Goal: Task Accomplishment & Management: Manage account settings

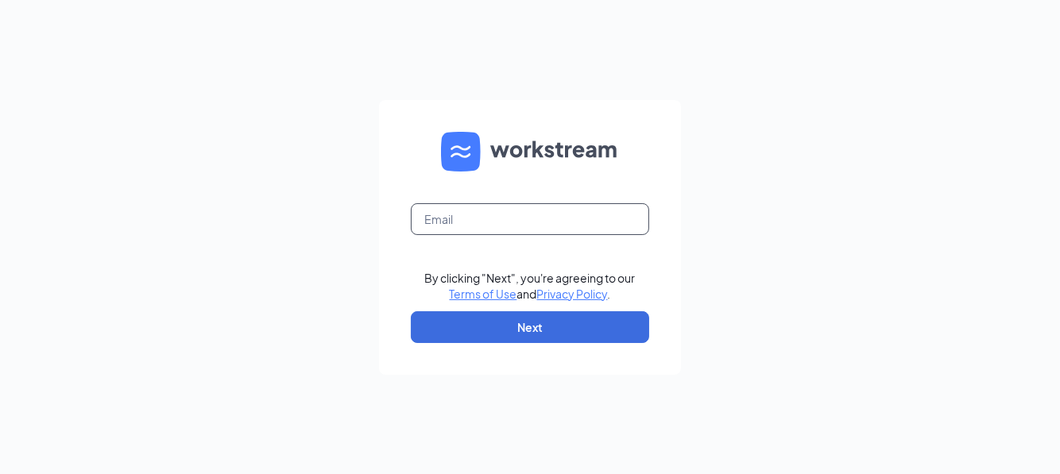
click at [466, 222] on input "text" at bounding box center [530, 219] width 238 height 32
type input "brian.palmer@runza.com"
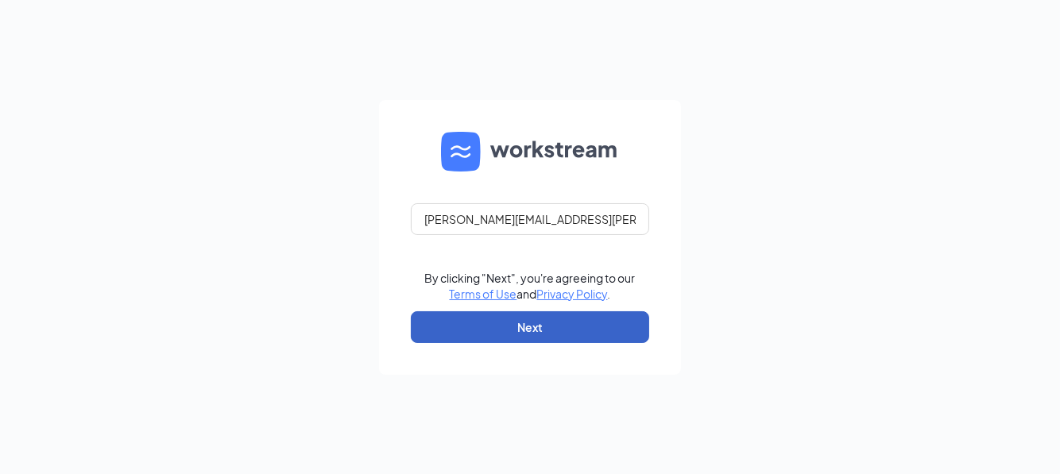
click at [522, 324] on button "Next" at bounding box center [530, 328] width 238 height 32
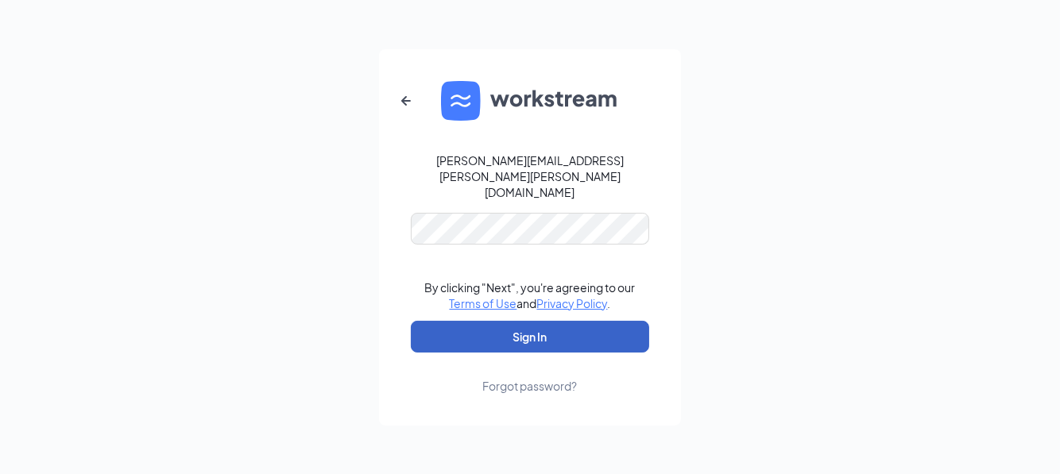
click at [518, 321] on button "Sign In" at bounding box center [530, 337] width 238 height 32
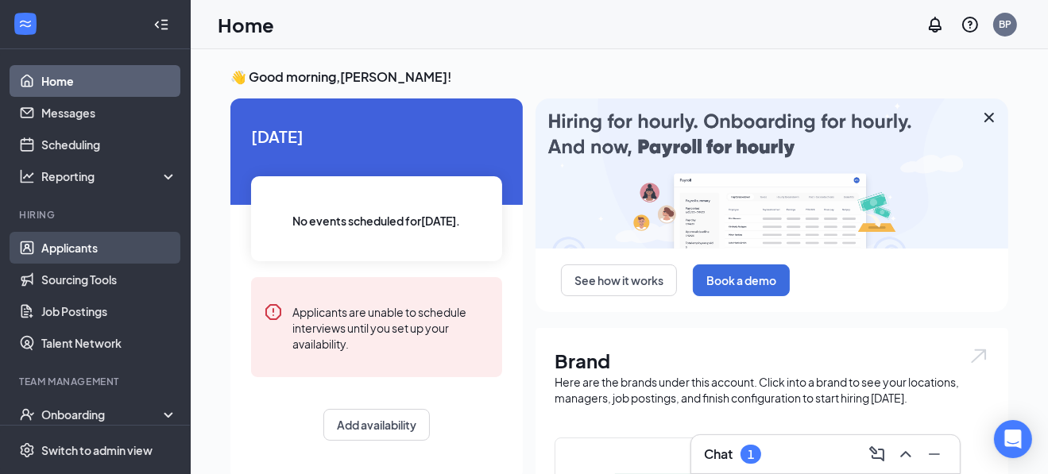
click at [68, 241] on link "Applicants" at bounding box center [109, 248] width 136 height 32
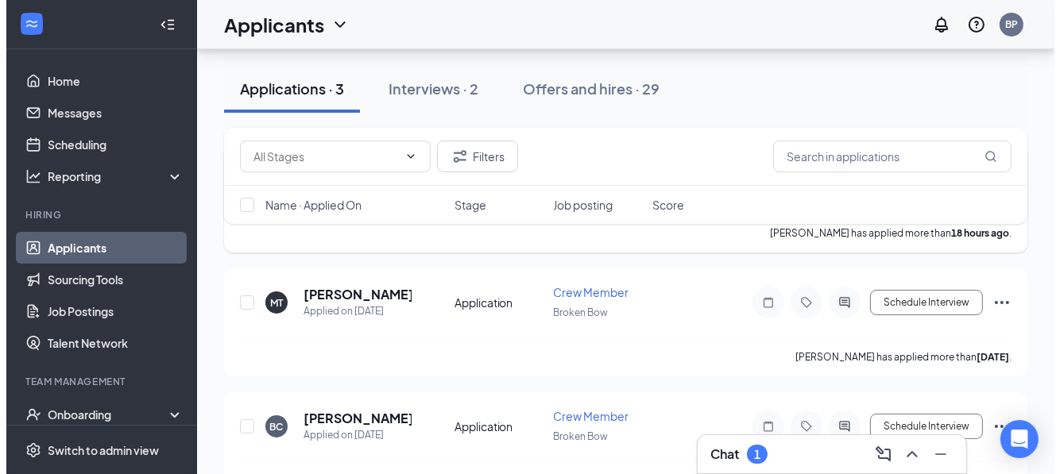
scroll to position [278, 0]
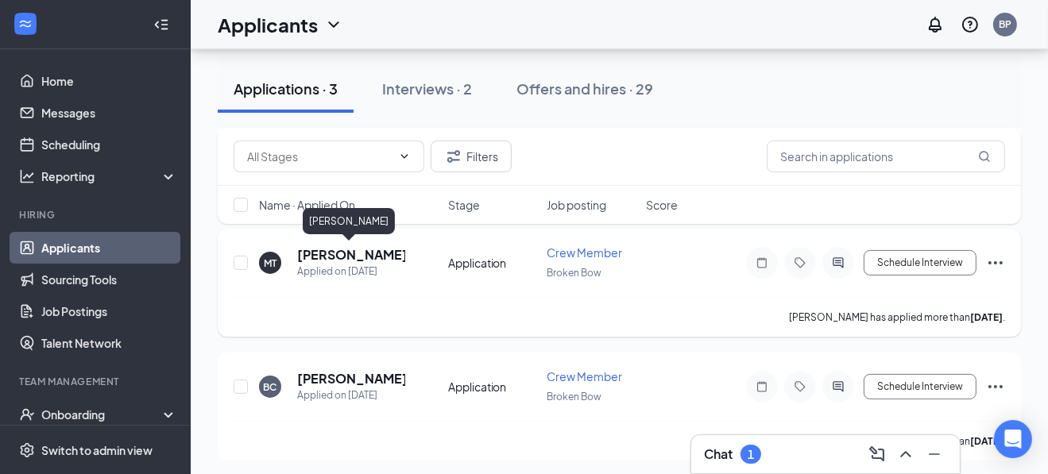
click at [331, 252] on h5 "[PERSON_NAME]" at bounding box center [351, 254] width 108 height 17
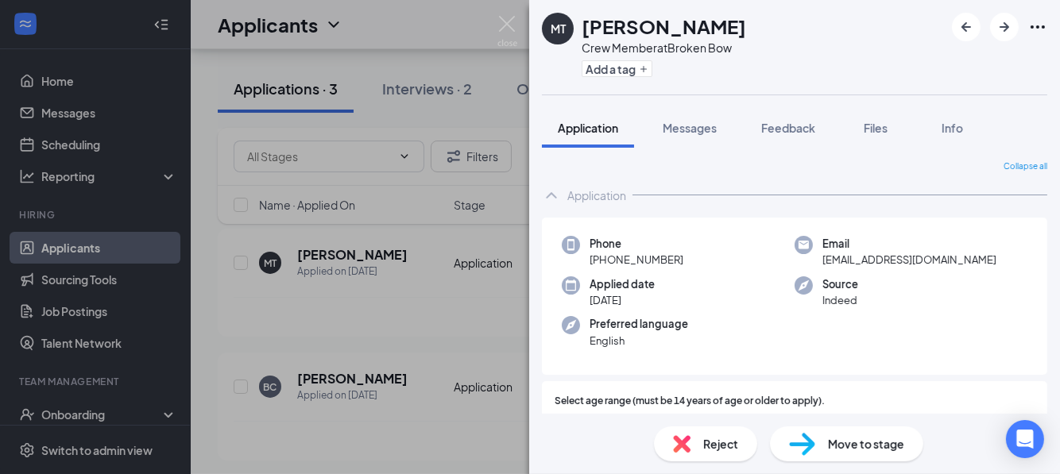
click at [849, 443] on span "Move to stage" at bounding box center [866, 443] width 76 height 17
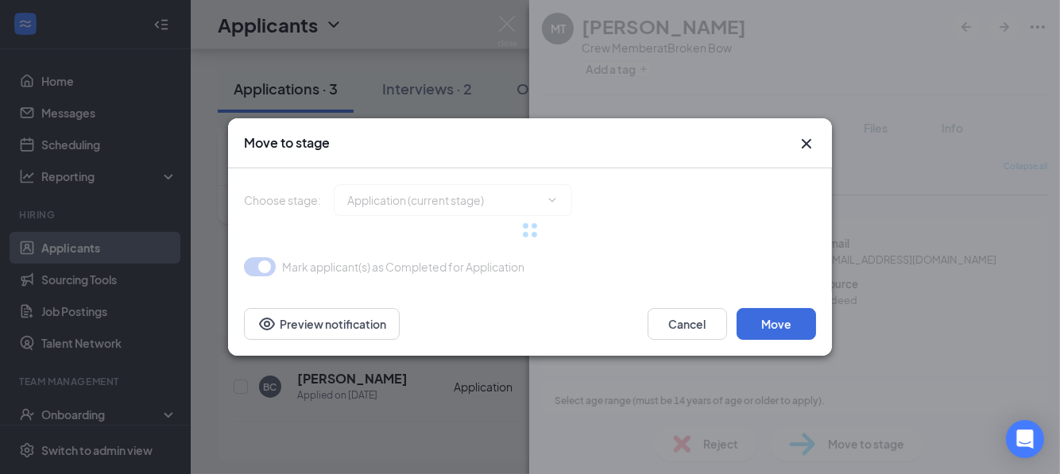
type input "Interview (next stage)"
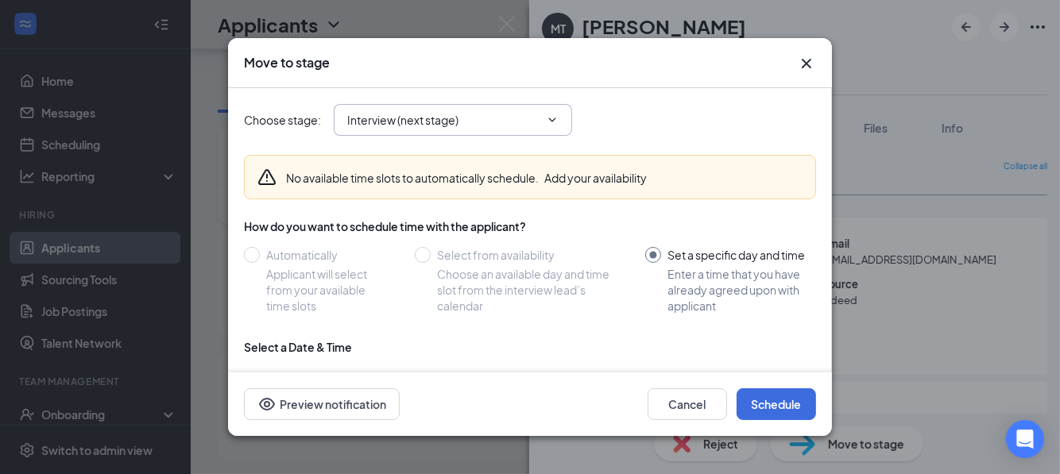
click at [555, 122] on icon "ChevronDown" at bounding box center [552, 120] width 13 height 13
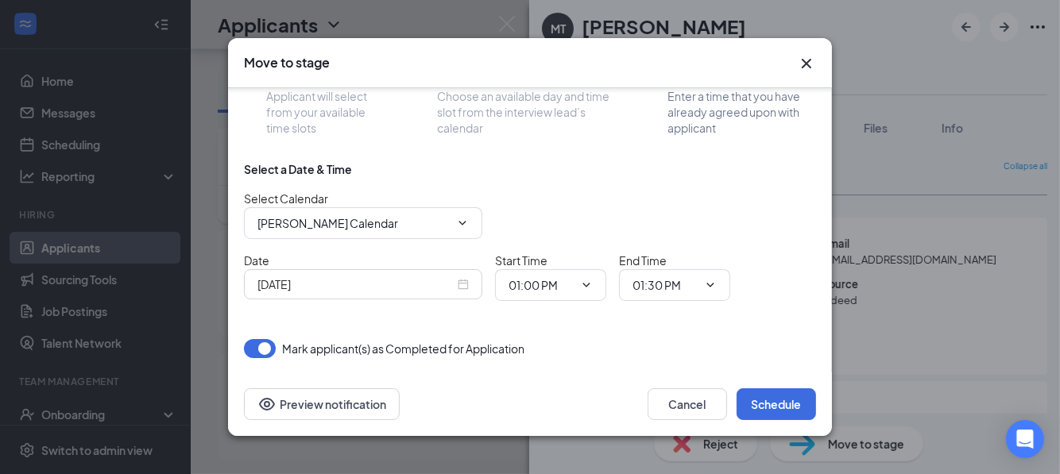
click at [462, 285] on div "[DATE]" at bounding box center [362, 284] width 211 height 17
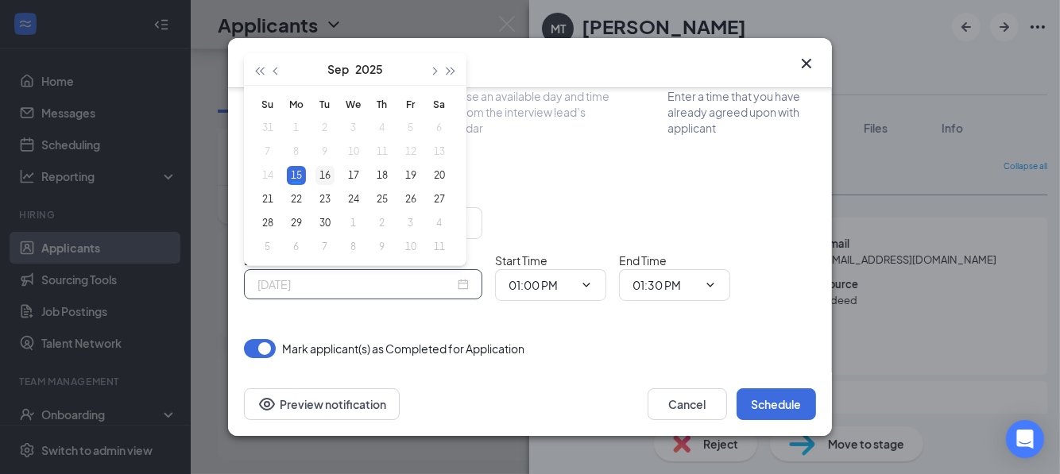
type input "[DATE]"
click at [328, 174] on div "16" at bounding box center [324, 175] width 19 height 19
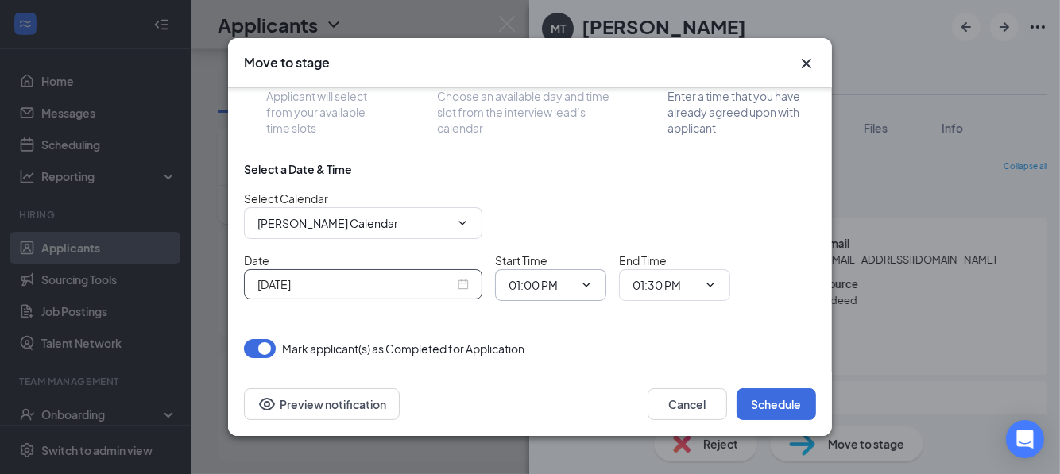
click at [585, 284] on icon "ChevronDown" at bounding box center [586, 285] width 7 height 4
click at [532, 280] on input "01:00 PM" at bounding box center [541, 285] width 65 height 17
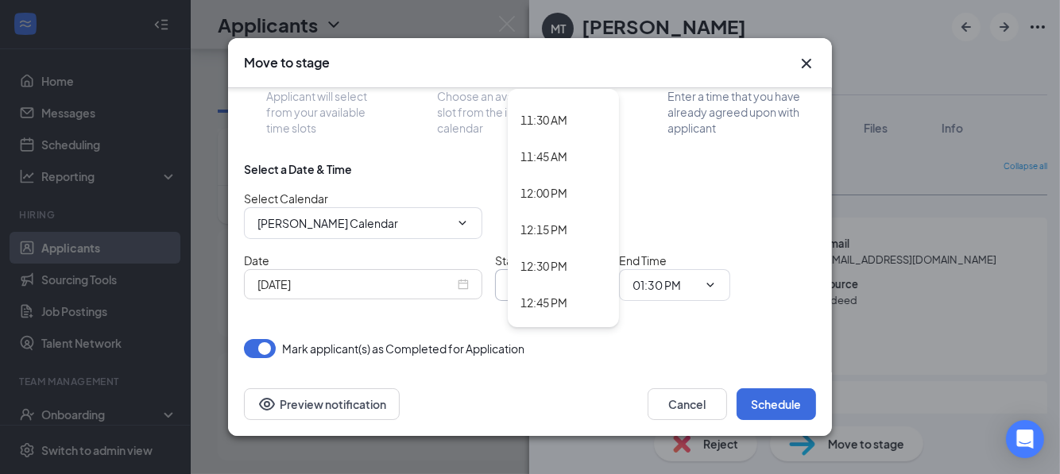
scroll to position [1877, 0]
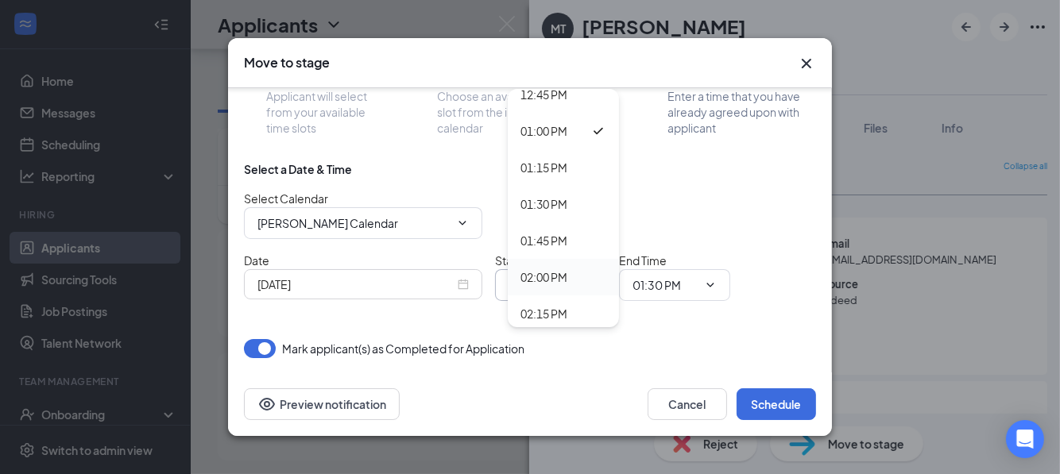
click at [534, 272] on div "02:00 PM" at bounding box center [544, 277] width 47 height 17
type input "02:00 PM"
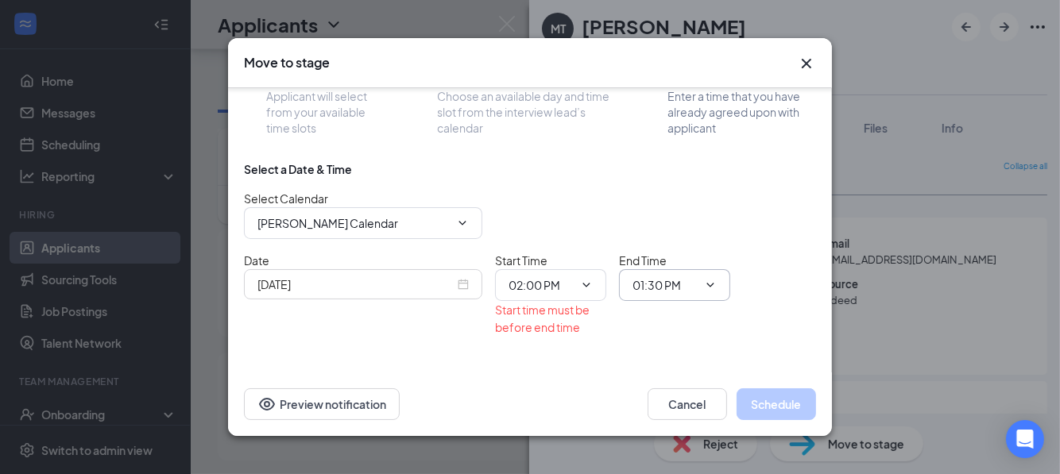
click at [671, 289] on input "01:30 PM" at bounding box center [665, 285] width 65 height 17
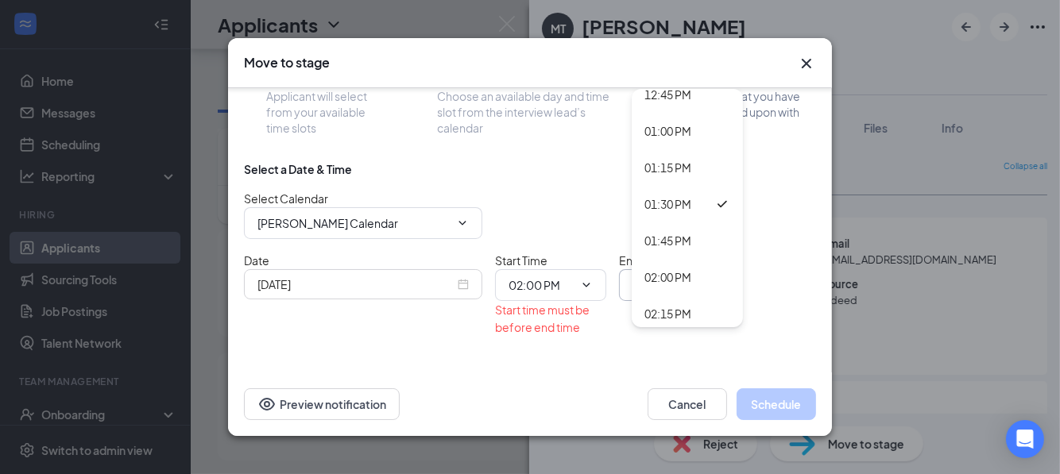
scroll to position [2086, 0]
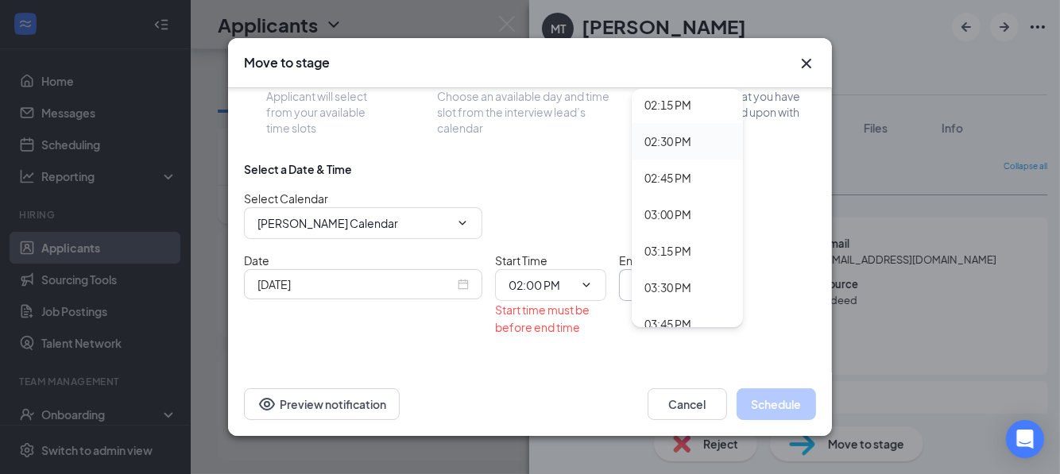
click at [665, 145] on div "02:30 PM" at bounding box center [667, 141] width 47 height 17
type input "02:30 PM"
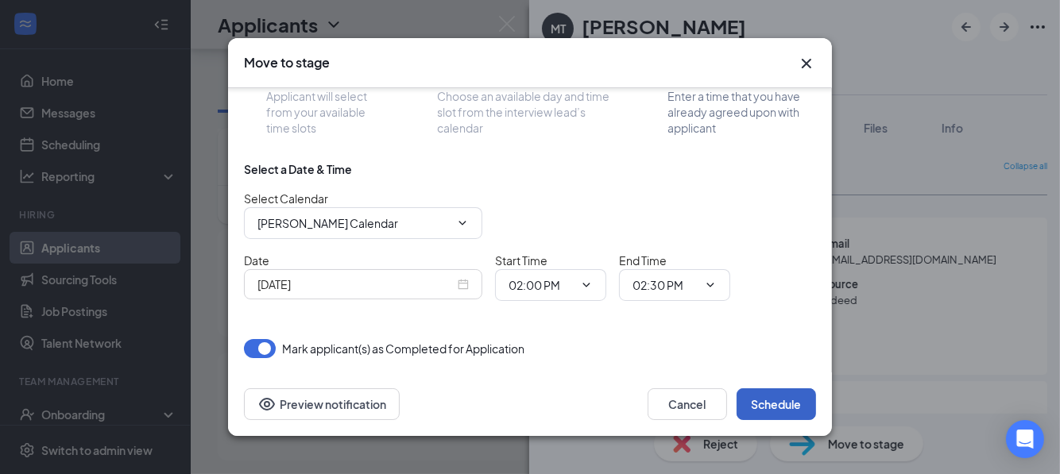
click at [767, 407] on button "Schedule" at bounding box center [776, 405] width 79 height 32
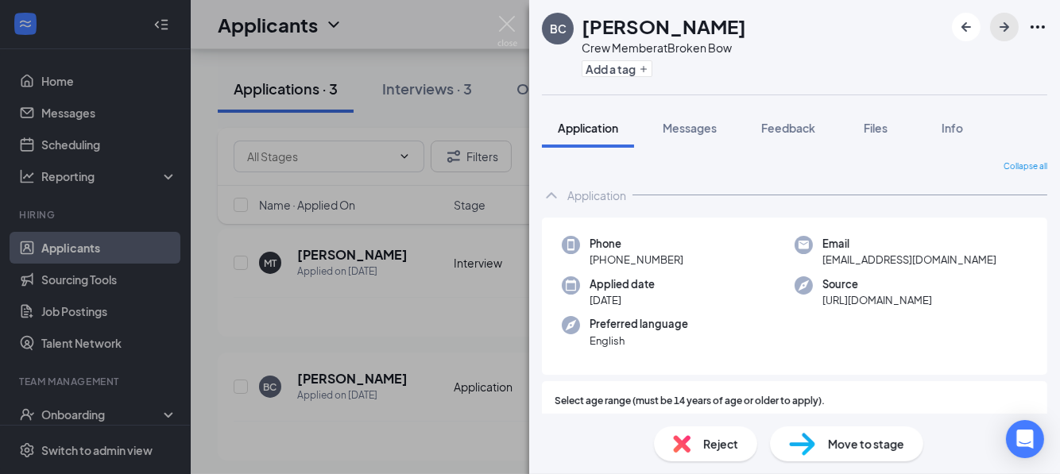
click at [1005, 26] on icon "ArrowRight" at bounding box center [1005, 27] width 10 height 10
click at [833, 442] on span "Move to stage" at bounding box center [866, 443] width 76 height 17
type input "Interview (next stage)"
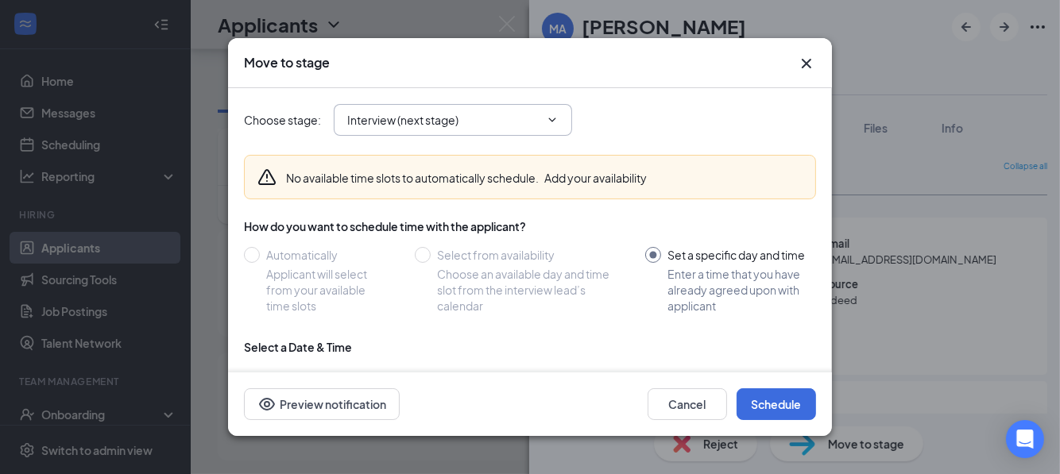
click at [551, 114] on icon "ChevronDown" at bounding box center [552, 120] width 13 height 13
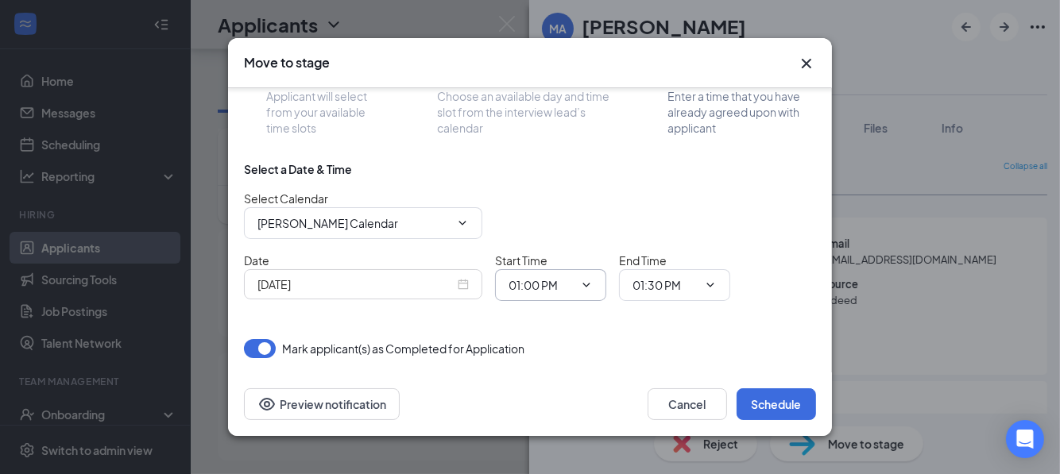
click at [540, 284] on input "01:00 PM" at bounding box center [541, 285] width 65 height 17
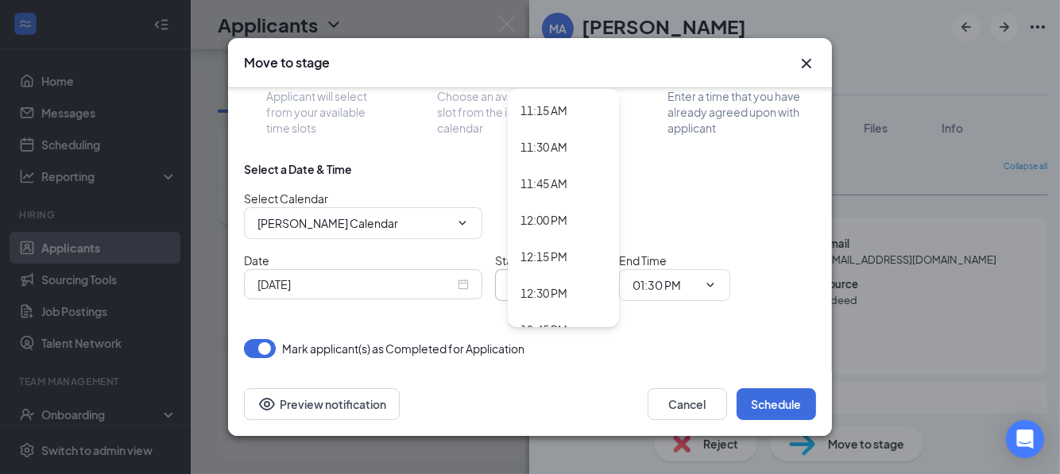
scroll to position [1790, 0]
click at [548, 289] on div "01:30 PM" at bounding box center [544, 290] width 47 height 17
type input "01:30 PM"
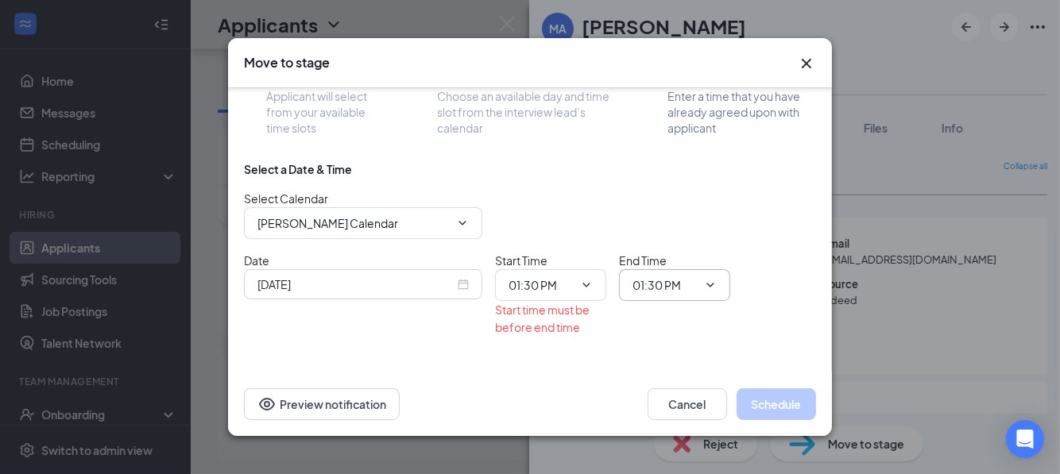
click at [648, 284] on input "01:30 PM" at bounding box center [665, 285] width 65 height 17
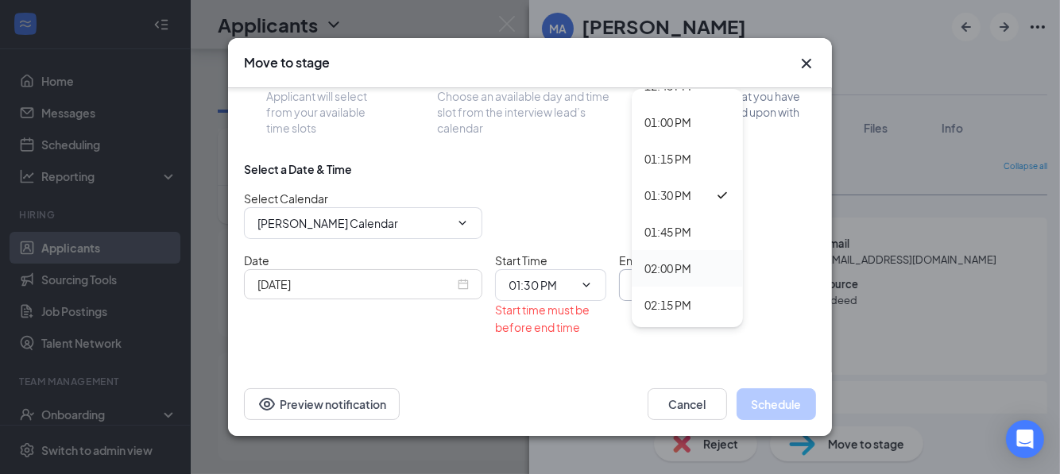
scroll to position [1897, 0]
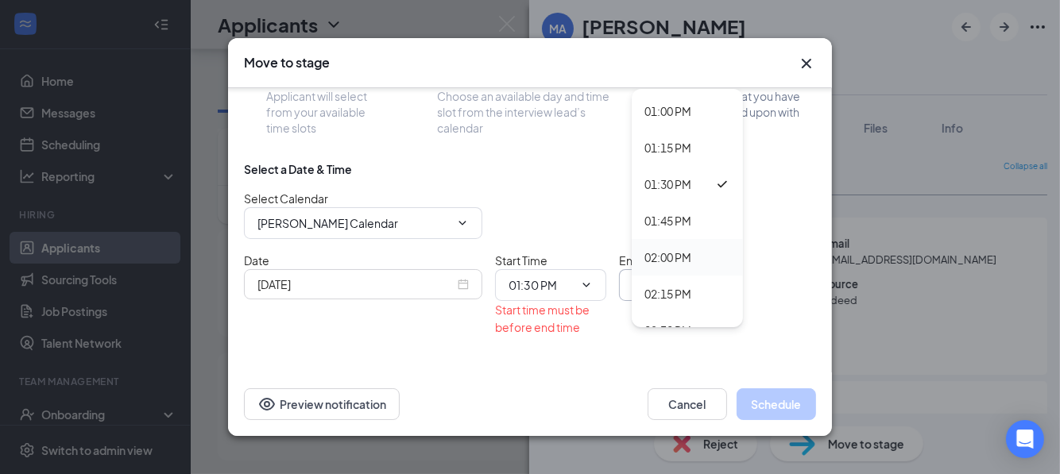
click at [664, 258] on div "02:00 PM" at bounding box center [667, 257] width 47 height 17
type input "02:00 PM"
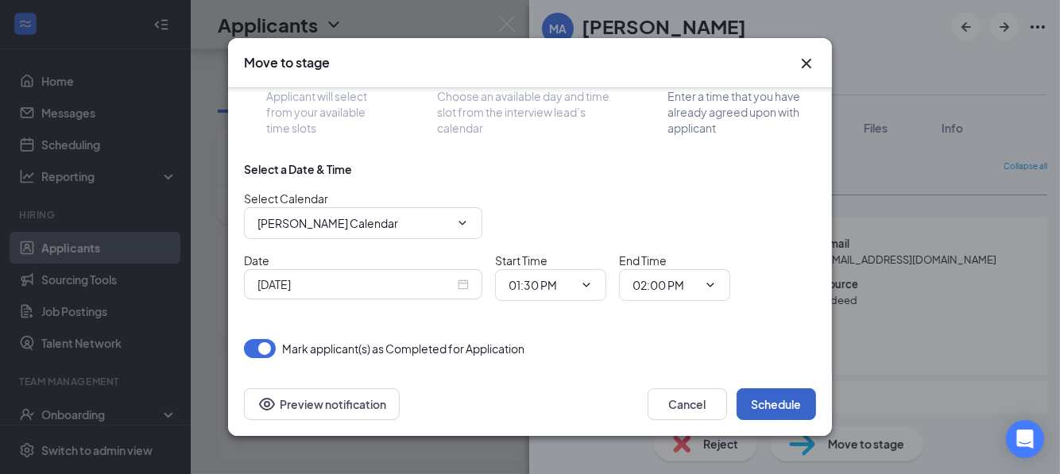
click at [775, 403] on button "Schedule" at bounding box center [776, 405] width 79 height 32
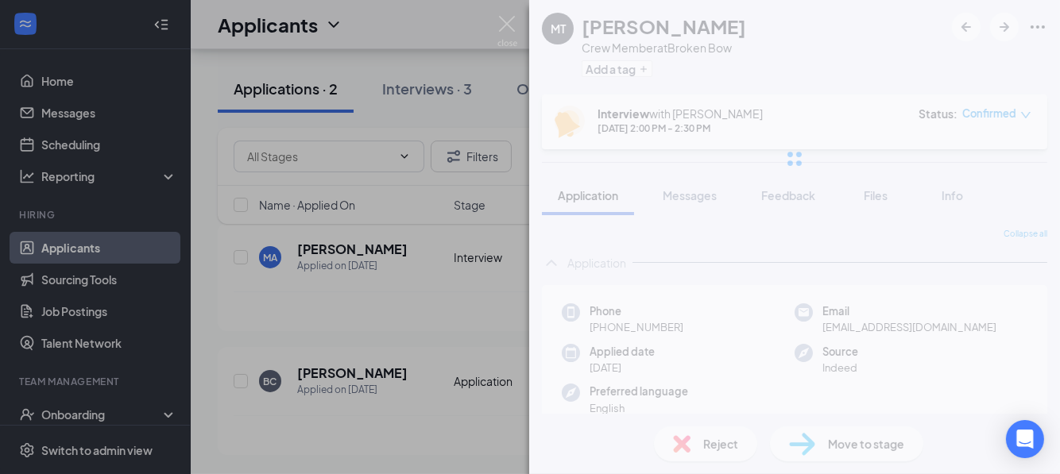
scroll to position [156, 0]
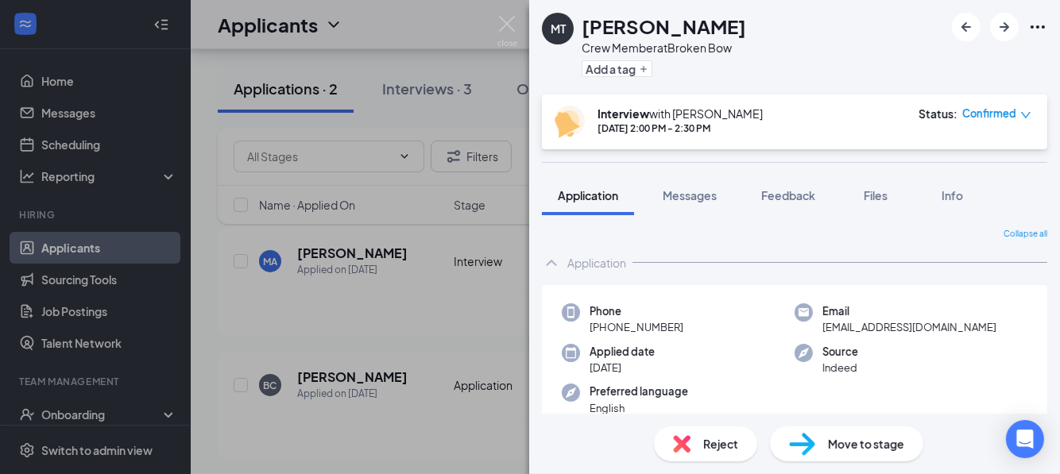
click at [1035, 29] on icon "Ellipses" at bounding box center [1037, 26] width 19 height 19
click at [906, 64] on link "View full application" at bounding box center [951, 63] width 172 height 16
click at [954, 23] on button "button" at bounding box center [966, 27] width 29 height 29
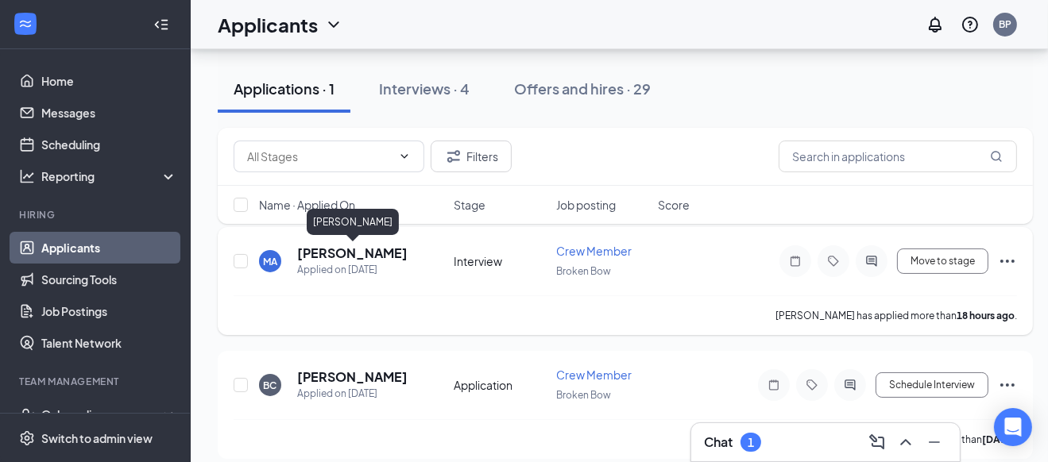
click at [326, 257] on h5 "[PERSON_NAME]" at bounding box center [352, 253] width 110 height 17
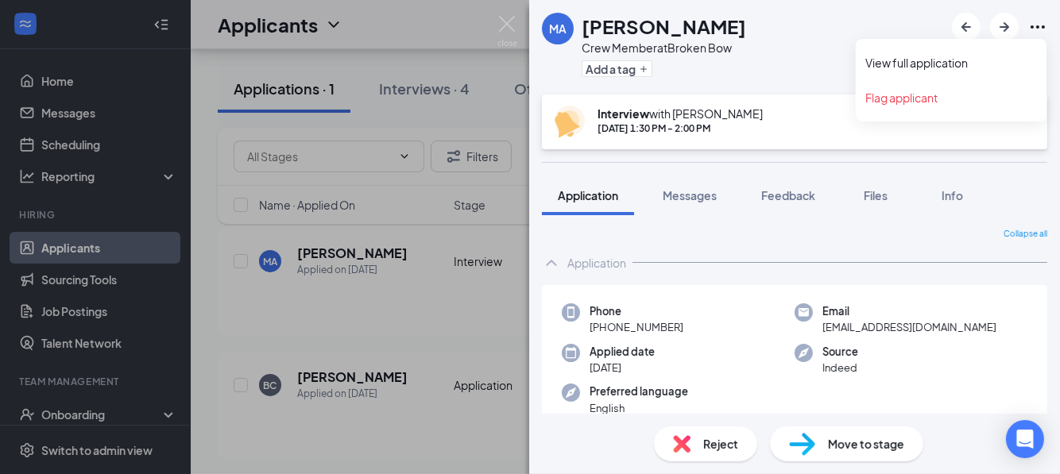
click at [1033, 25] on icon "Ellipses" at bounding box center [1037, 26] width 19 height 19
click at [930, 58] on link "View full application" at bounding box center [951, 63] width 172 height 16
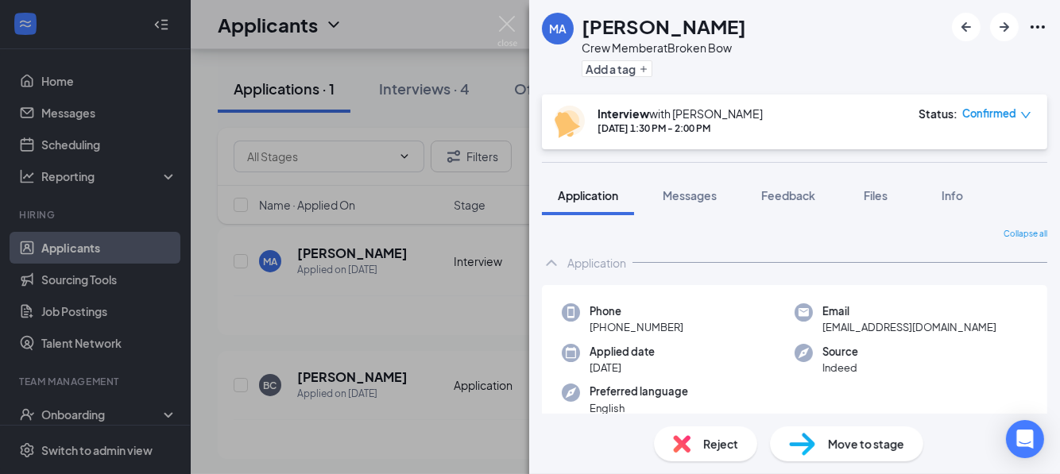
click at [1024, 114] on icon "down" at bounding box center [1025, 115] width 11 height 11
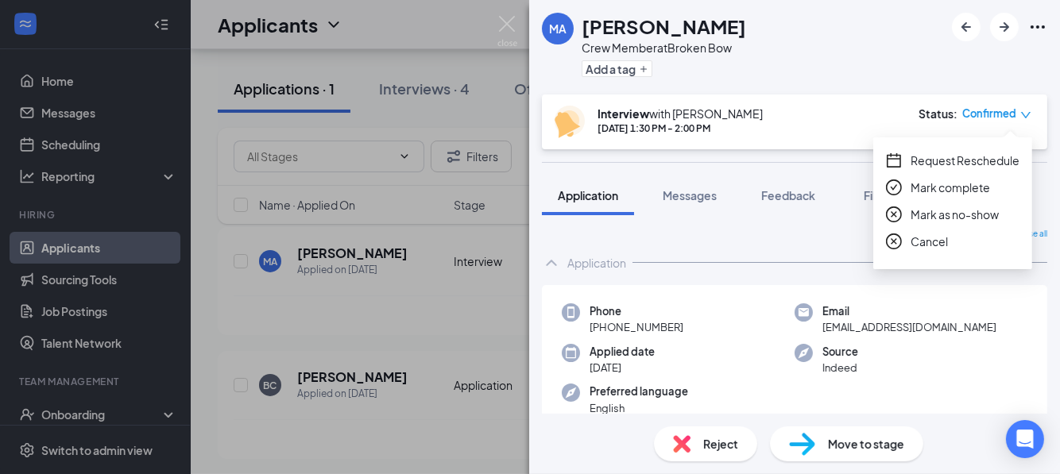
click at [971, 163] on span "Request Reschedule" at bounding box center [965, 160] width 109 height 17
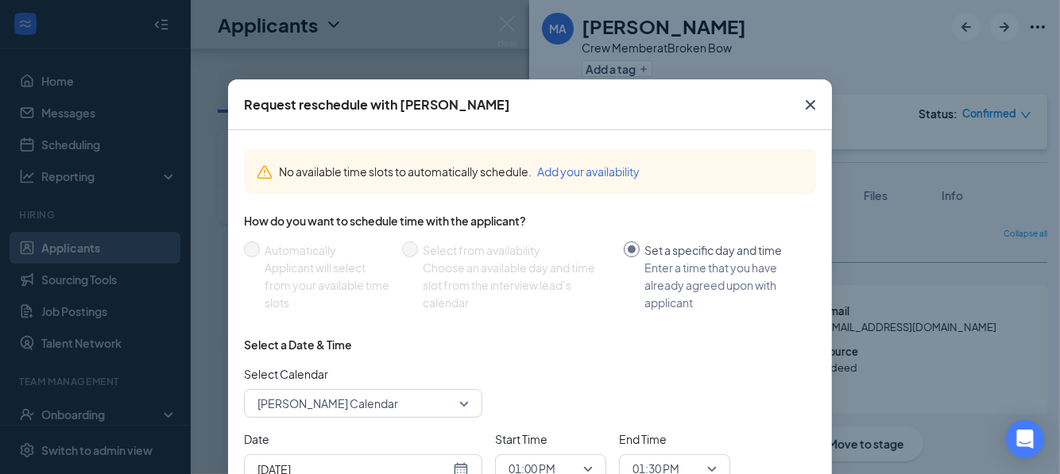
scroll to position [139, 0]
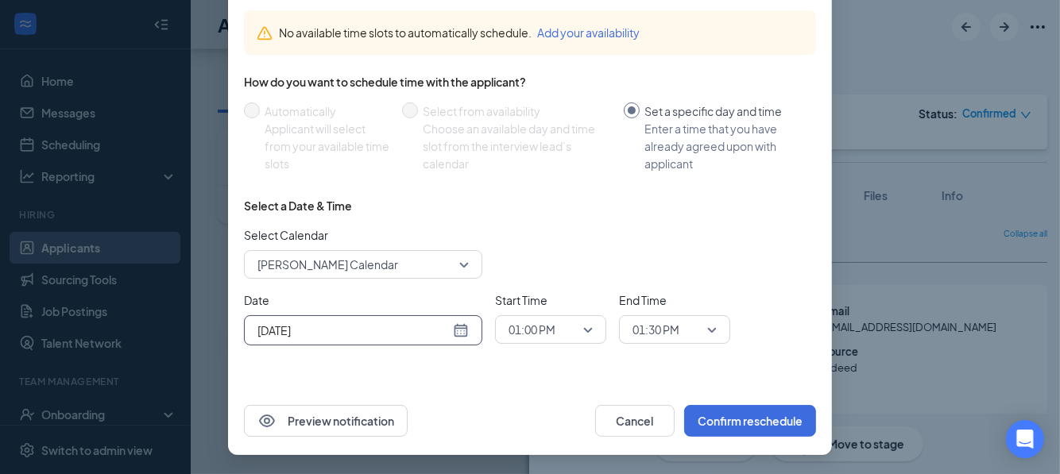
click at [451, 337] on div "[DATE]" at bounding box center [362, 330] width 211 height 17
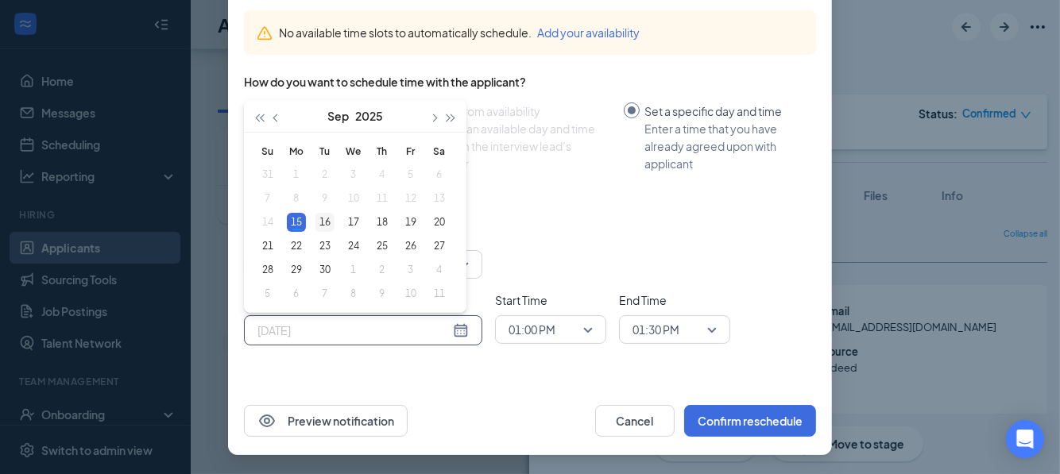
type input "[DATE]"
click at [318, 222] on div "16" at bounding box center [324, 222] width 19 height 19
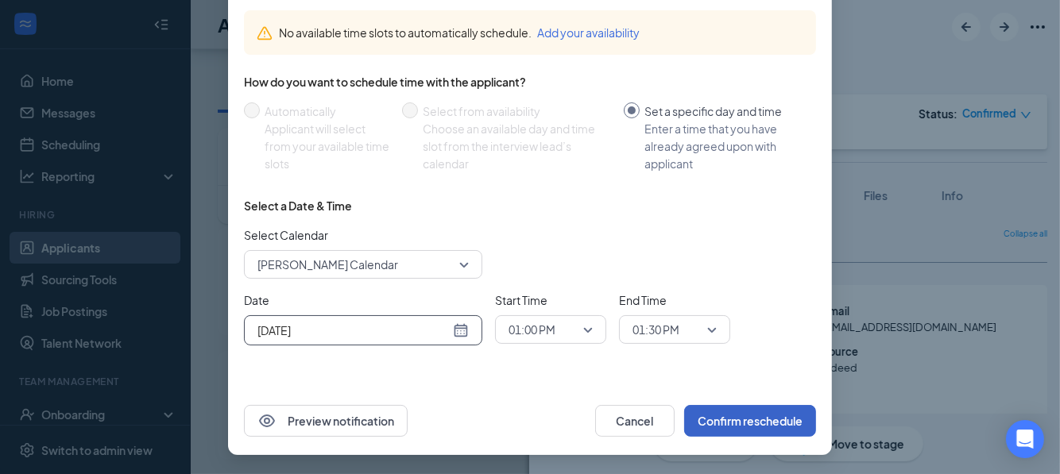
click at [748, 416] on button "Confirm reschedule" at bounding box center [750, 421] width 132 height 32
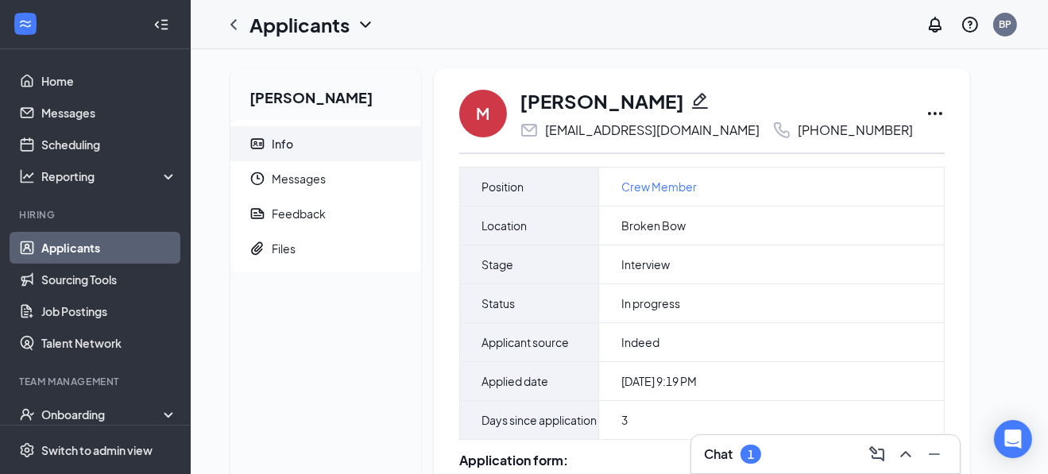
click at [928, 114] on icon "Ellipses" at bounding box center [935, 113] width 14 height 3
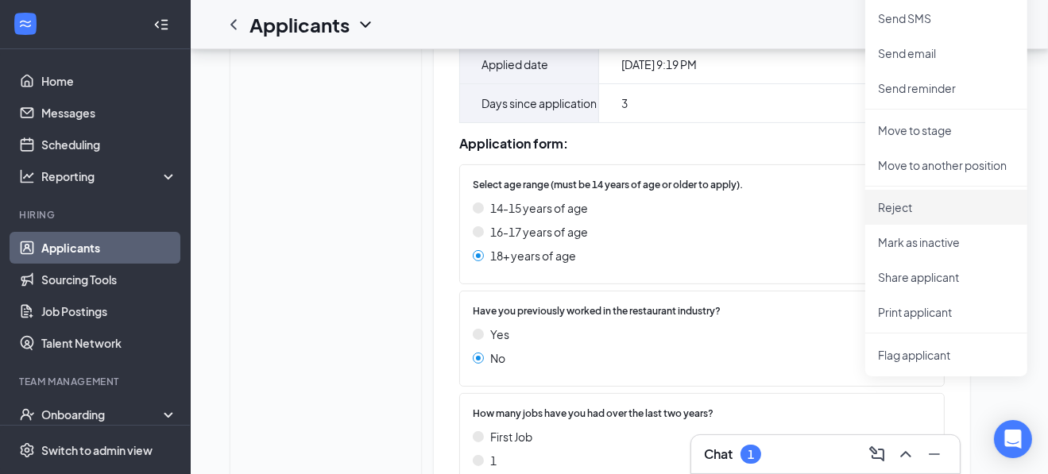
scroll to position [397, 0]
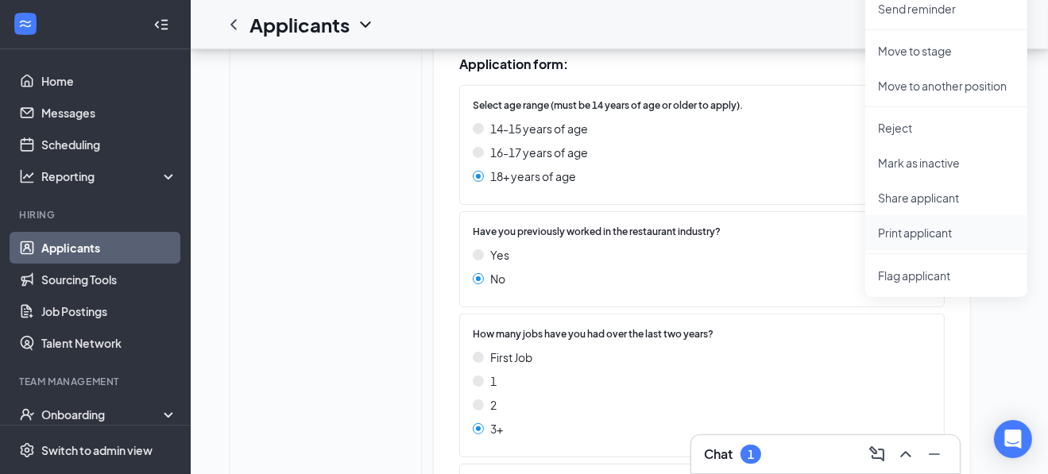
click at [903, 231] on p "Print applicant" at bounding box center [946, 233] width 137 height 16
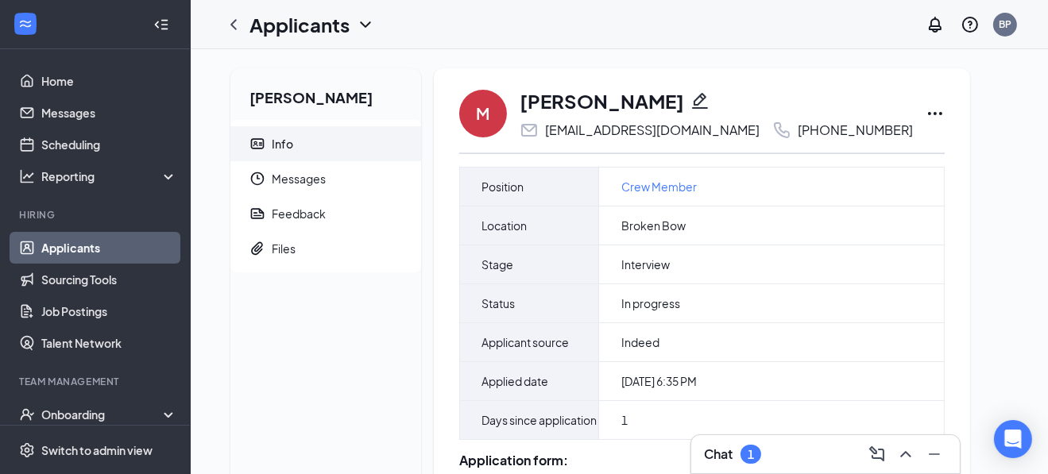
click at [926, 116] on icon "Ellipses" at bounding box center [935, 113] width 19 height 19
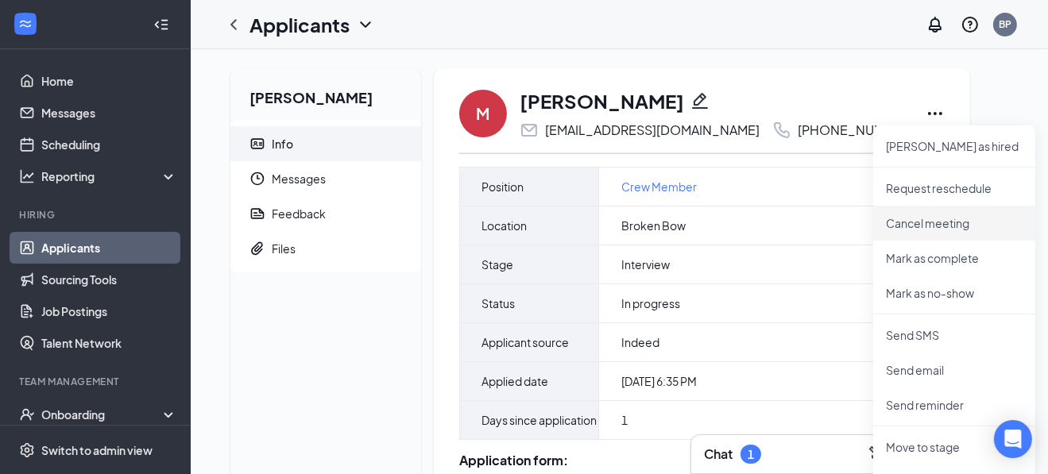
scroll to position [238, 0]
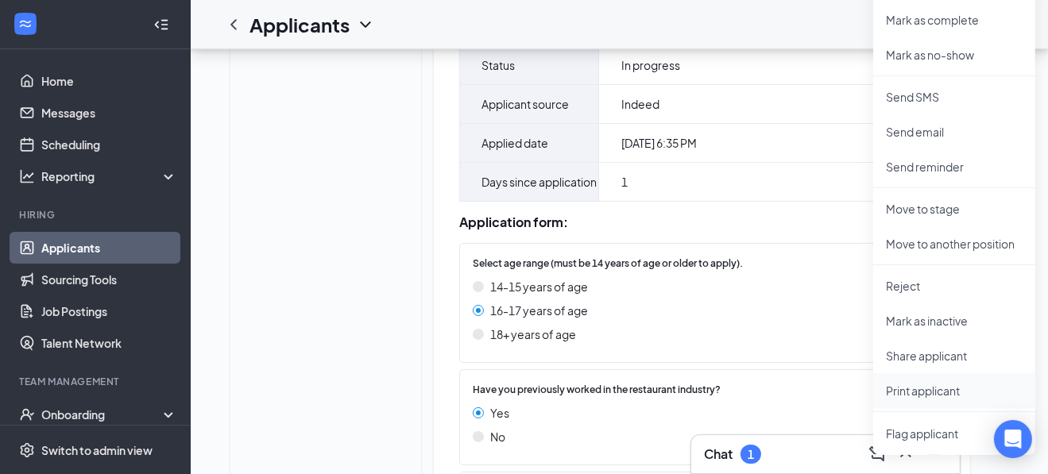
click at [908, 392] on p "Print applicant" at bounding box center [954, 391] width 137 height 16
